Goal: Find contact information: Find contact information

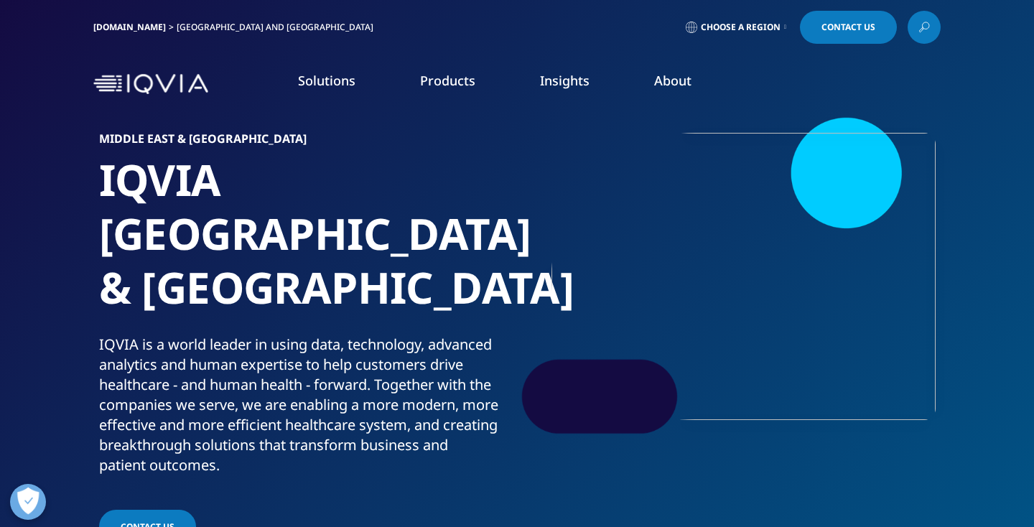
click at [823, 39] on link "Contact Us" at bounding box center [848, 27] width 97 height 33
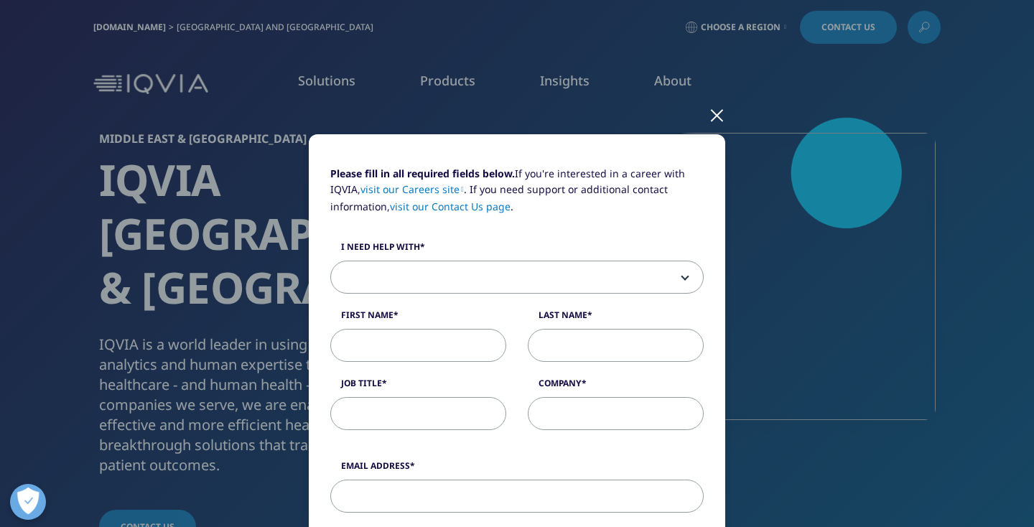
click at [717, 110] on div at bounding box center [717, 114] width 17 height 39
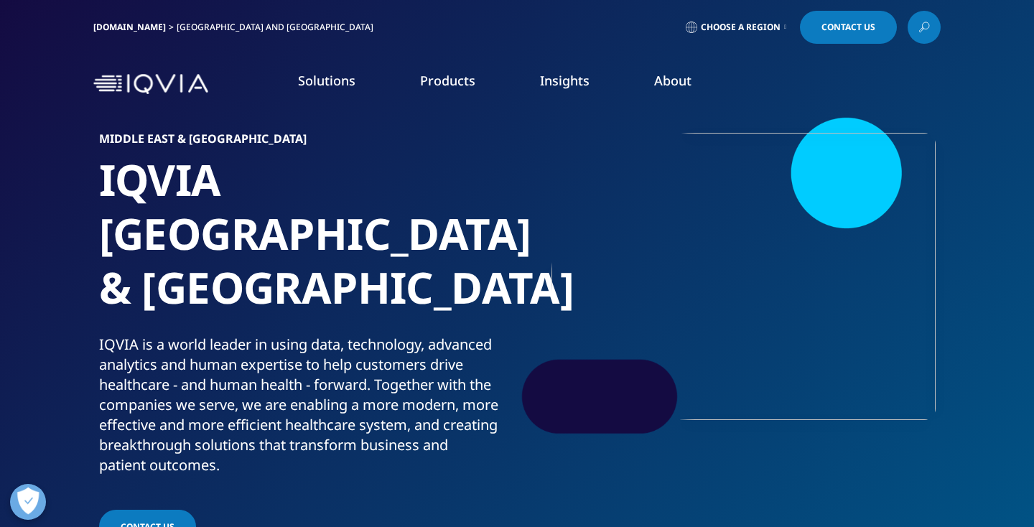
click at [166, 520] on span "Contact us" at bounding box center [148, 526] width 54 height 12
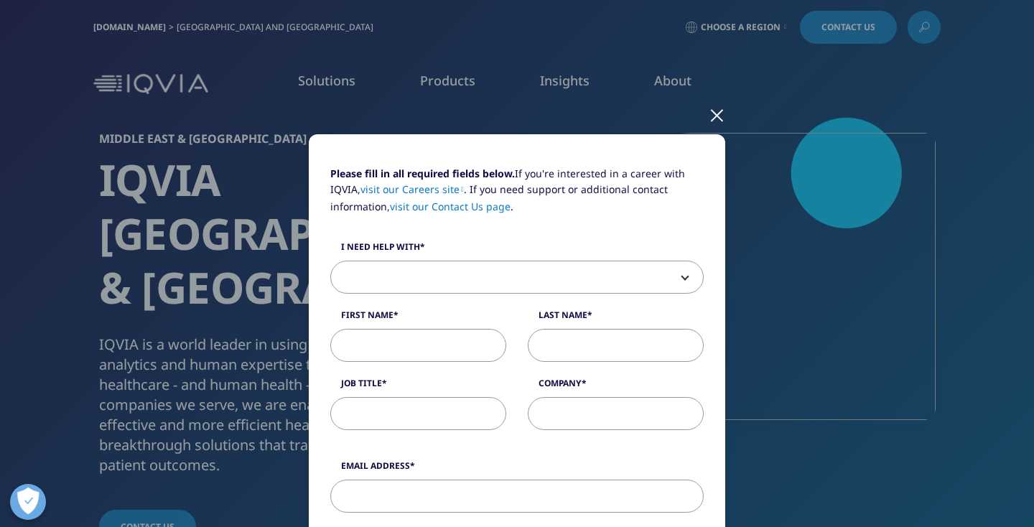
click at [716, 111] on div at bounding box center [717, 114] width 17 height 39
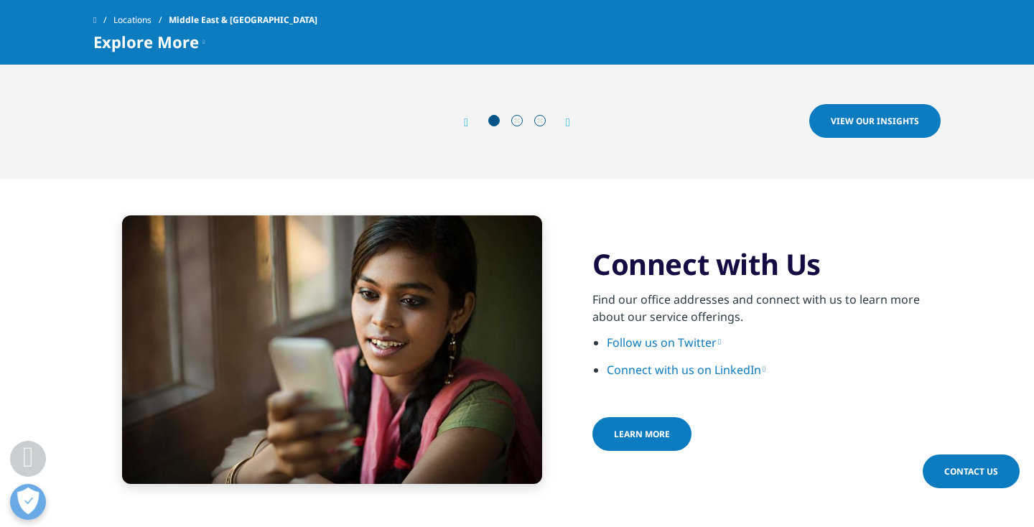
scroll to position [2363, 0]
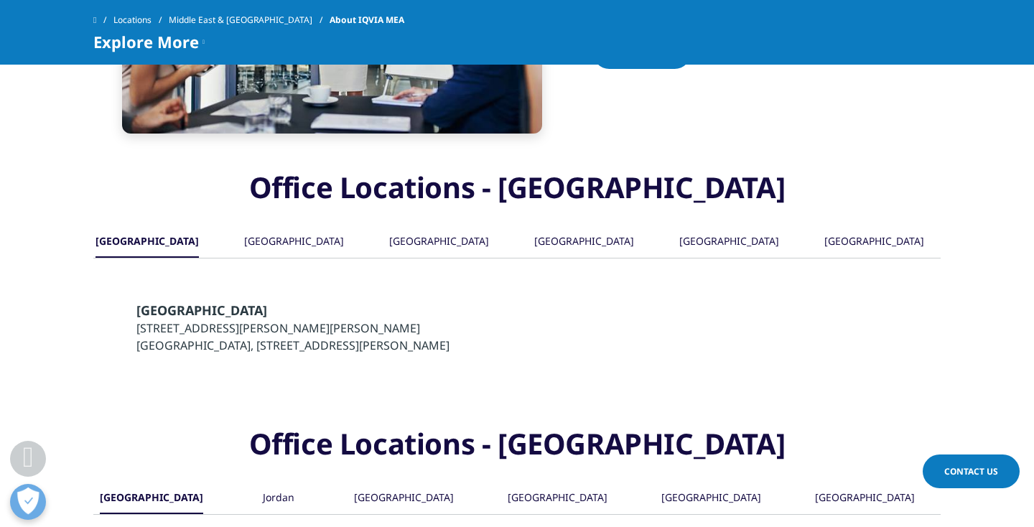
scroll to position [1365, 0]
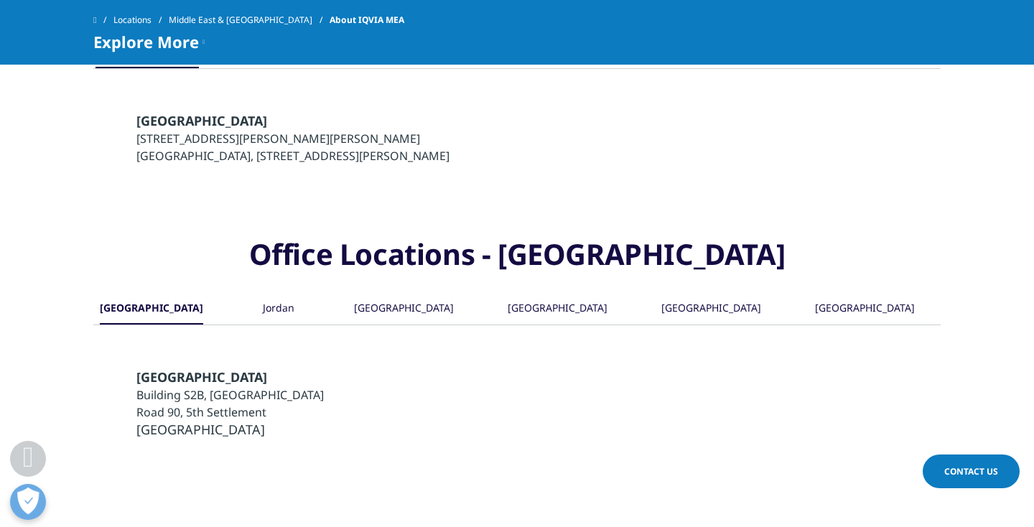
click at [832, 294] on div "[GEOGRAPHIC_DATA]" at bounding box center [865, 309] width 100 height 31
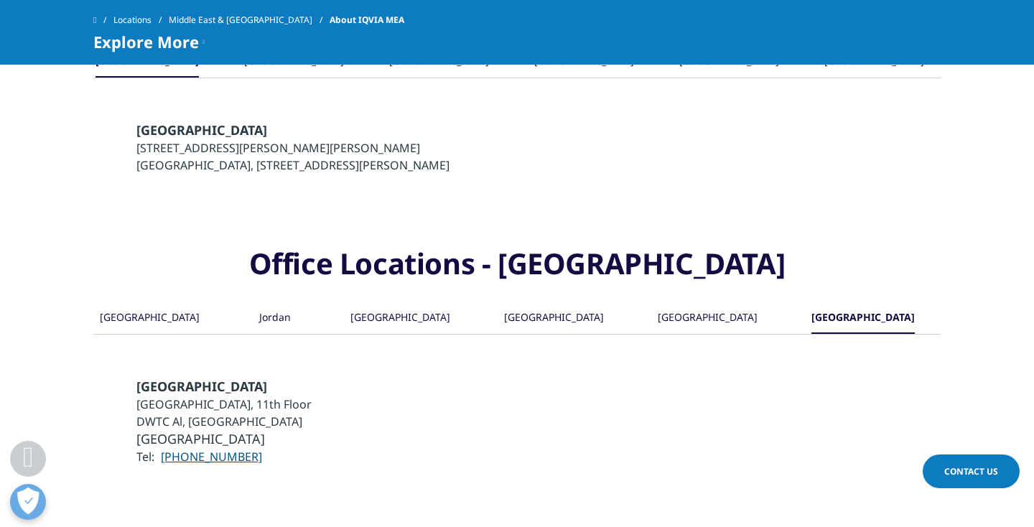
scroll to position [1353, 0]
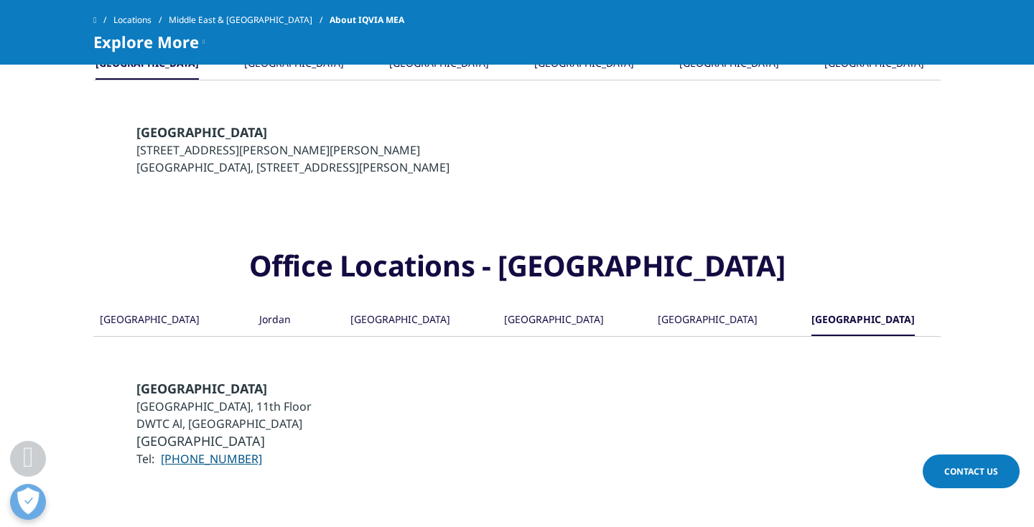
click at [673, 305] on div "[GEOGRAPHIC_DATA]" at bounding box center [708, 320] width 100 height 31
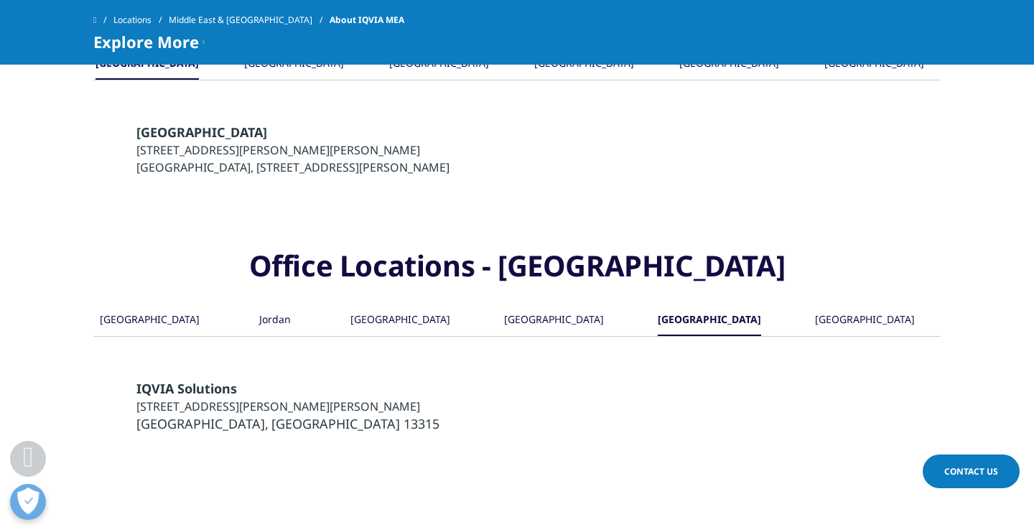
click at [848, 305] on div "[GEOGRAPHIC_DATA]" at bounding box center [865, 320] width 100 height 31
